Goal: Task Accomplishment & Management: Manage account settings

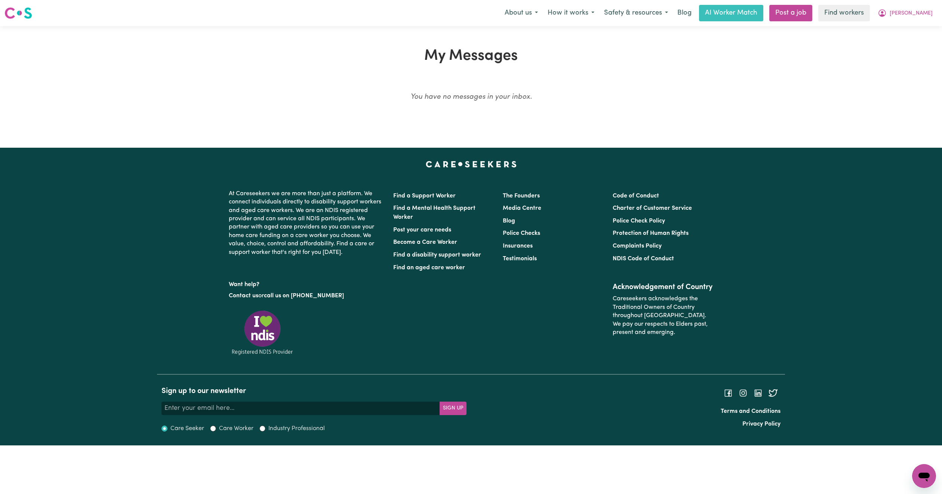
click at [928, 8] on button "[PERSON_NAME]" at bounding box center [904, 13] width 65 height 16
click at [919, 22] on link "My Dashboard" at bounding box center [907, 29] width 59 height 14
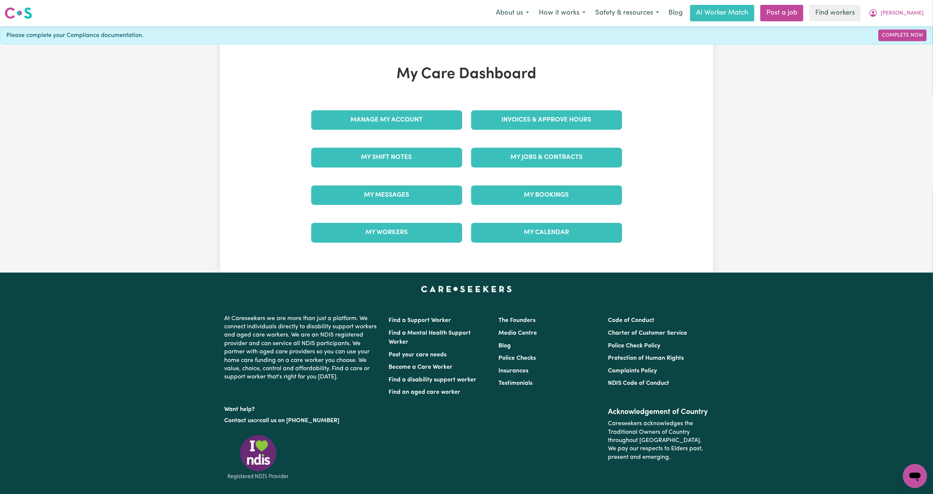
click at [574, 171] on div "My Jobs & Contracts" at bounding box center [547, 157] width 160 height 37
click at [573, 157] on link "My Jobs & Contracts" at bounding box center [546, 157] width 151 height 19
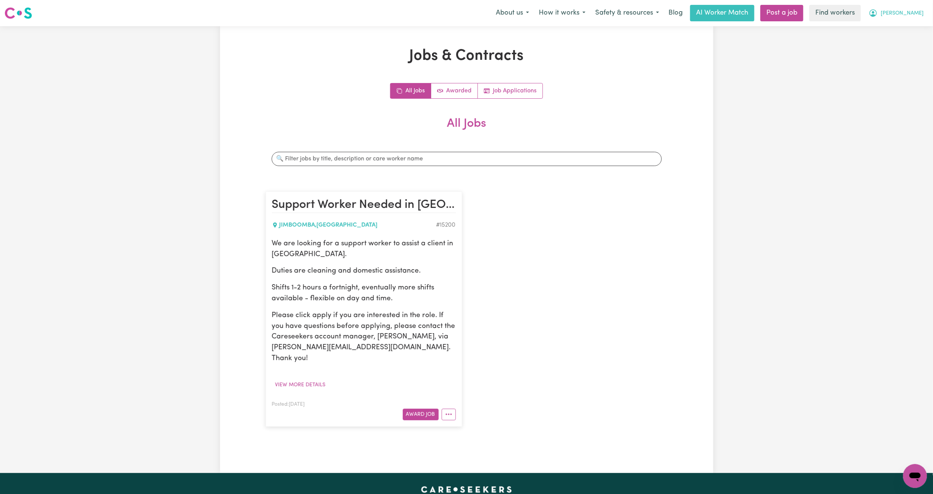
click at [909, 13] on span "[PERSON_NAME]" at bounding box center [902, 13] width 43 height 8
click at [898, 44] on link "Logout" at bounding box center [898, 43] width 59 height 14
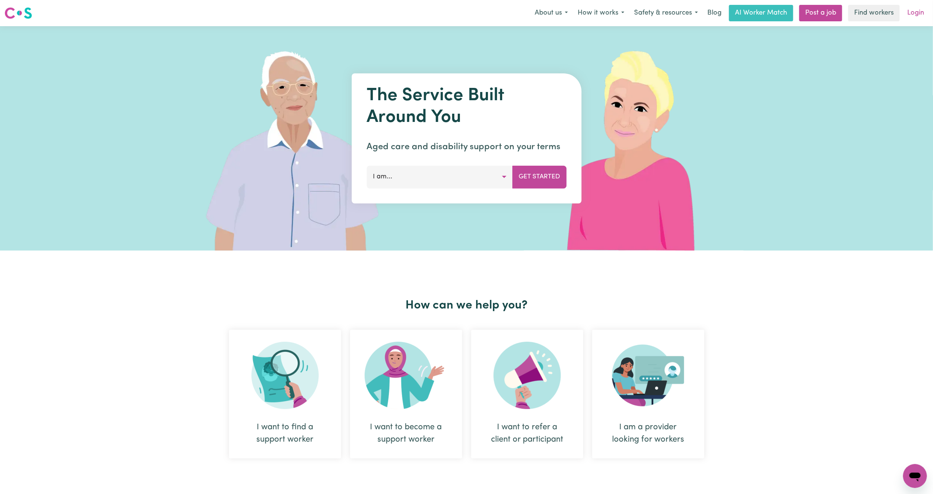
click at [911, 13] on link "Login" at bounding box center [916, 13] width 26 height 16
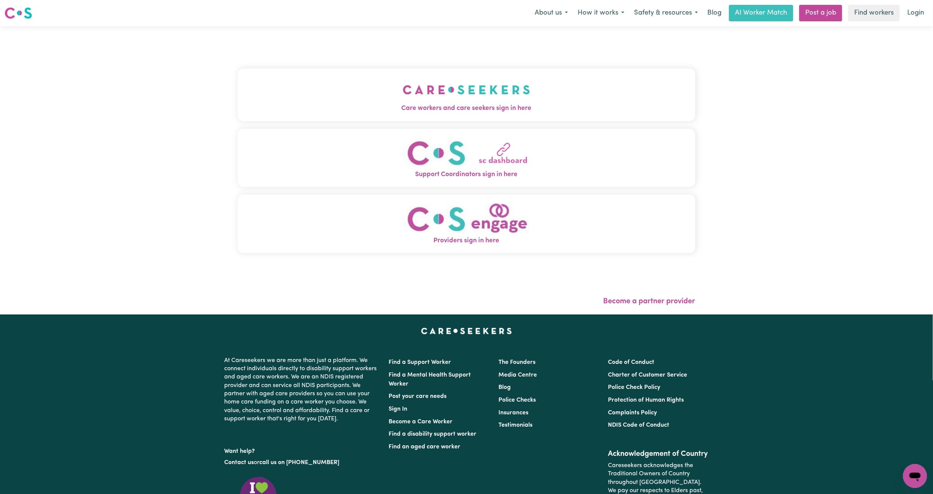
click at [280, 105] on span "Care workers and care seekers sign in here" at bounding box center [467, 108] width 458 height 10
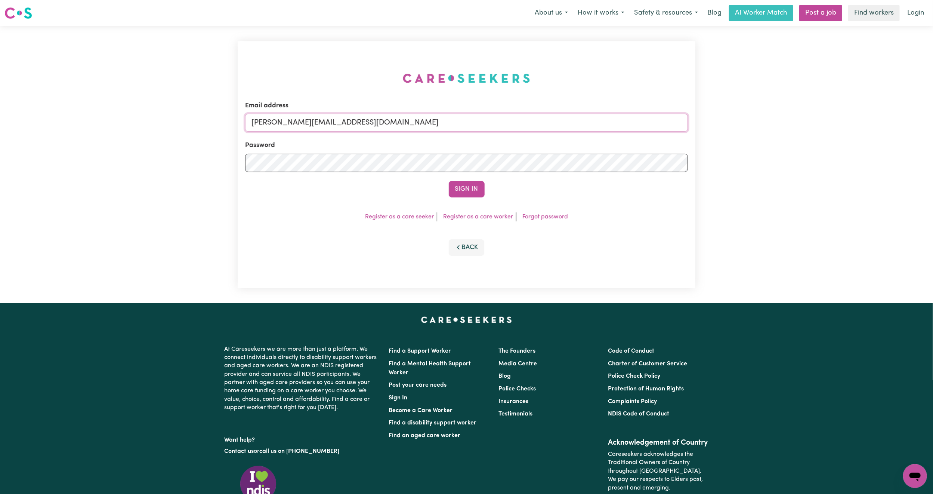
click at [286, 120] on input "[PERSON_NAME][EMAIL_ADDRESS][DOMAIN_NAME]" at bounding box center [466, 123] width 443 height 18
drag, startPoint x: 290, startPoint y: 123, endPoint x: 753, endPoint y: 156, distance: 463.4
click at [753, 156] on div "Email address [EMAIL_ADDRESS][PERSON_NAME][DOMAIN_NAME] Password Sign In Regist…" at bounding box center [466, 164] width 933 height 277
type input "[EMAIL_ADDRESS][PERSON_NAME][PERSON_NAME][DOMAIN_NAME]"
click at [464, 192] on button "Sign In" at bounding box center [467, 189] width 36 height 16
